Goal: Task Accomplishment & Management: Use online tool/utility

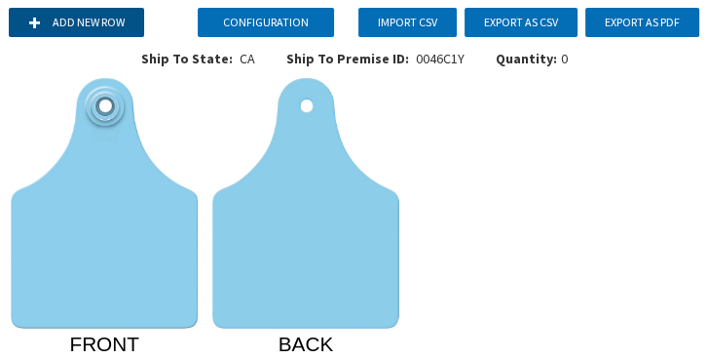
click at [99, 14] on button "Add new row" at bounding box center [76, 22] width 135 height 29
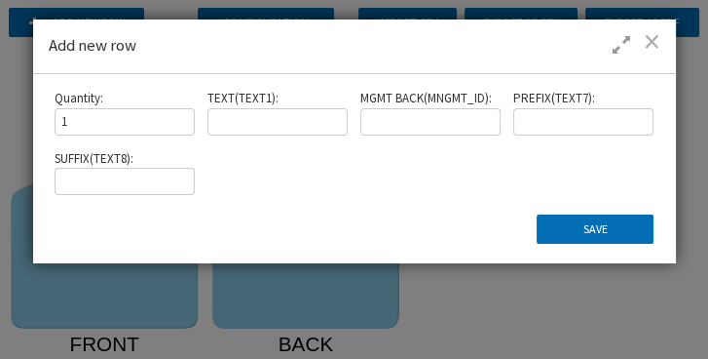
click at [651, 38] on span at bounding box center [652, 40] width 17 height 19
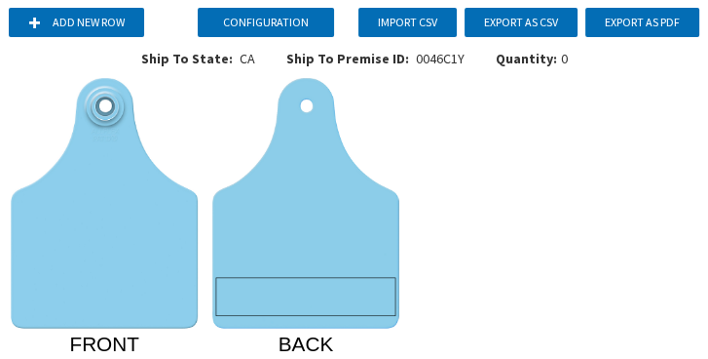
drag, startPoint x: 327, startPoint y: 297, endPoint x: 336, endPoint y: 260, distance: 38.1
click at [336, 260] on icon "FRONT BACK" at bounding box center [354, 214] width 693 height 273
